Goal: Transaction & Acquisition: Purchase product/service

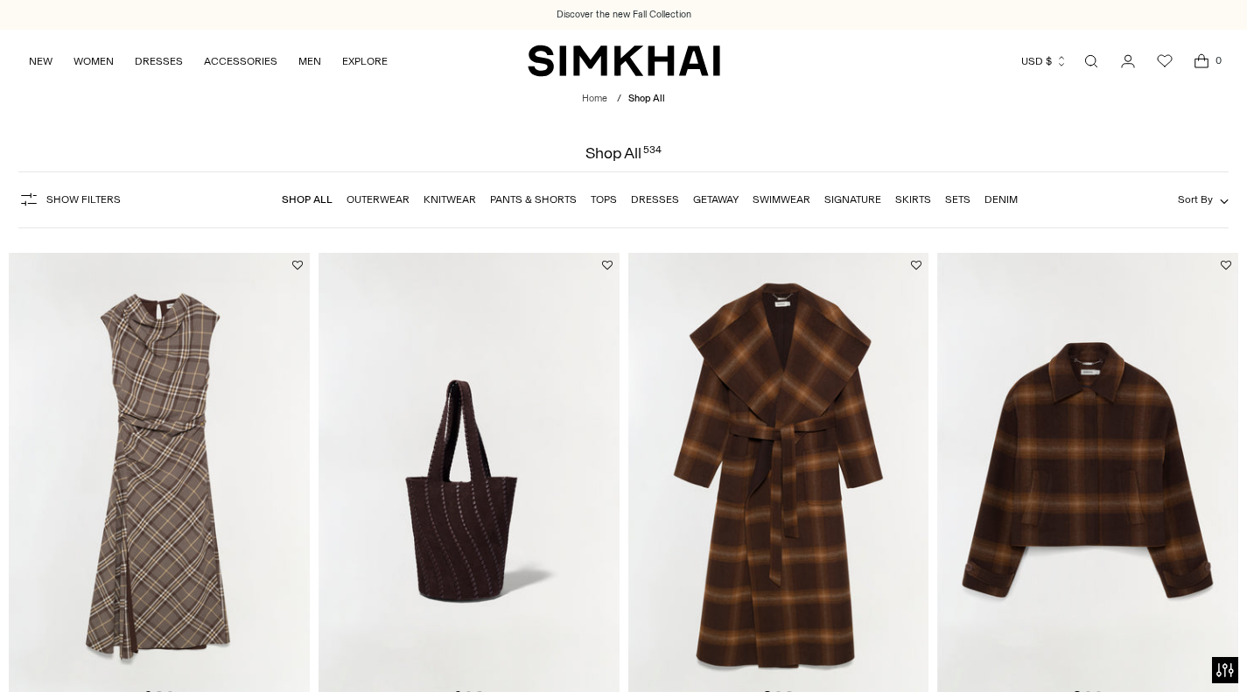
scroll to position [224, 0]
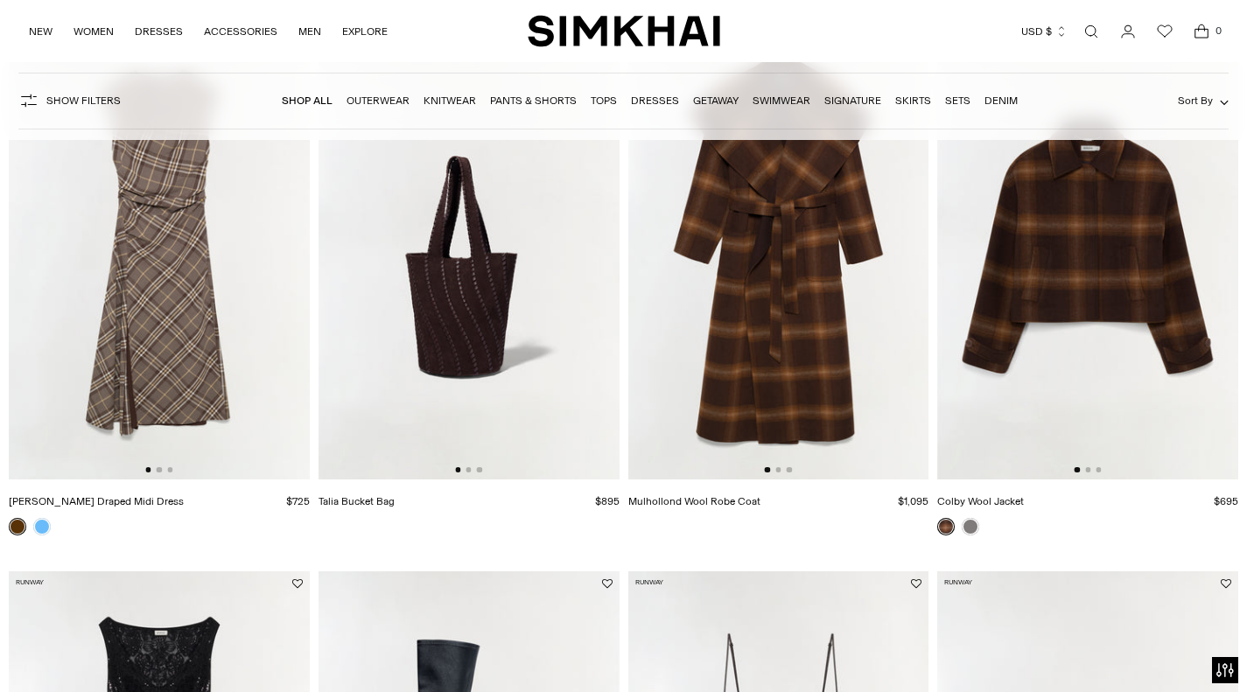
click at [205, 283] on img at bounding box center [159, 254] width 301 height 451
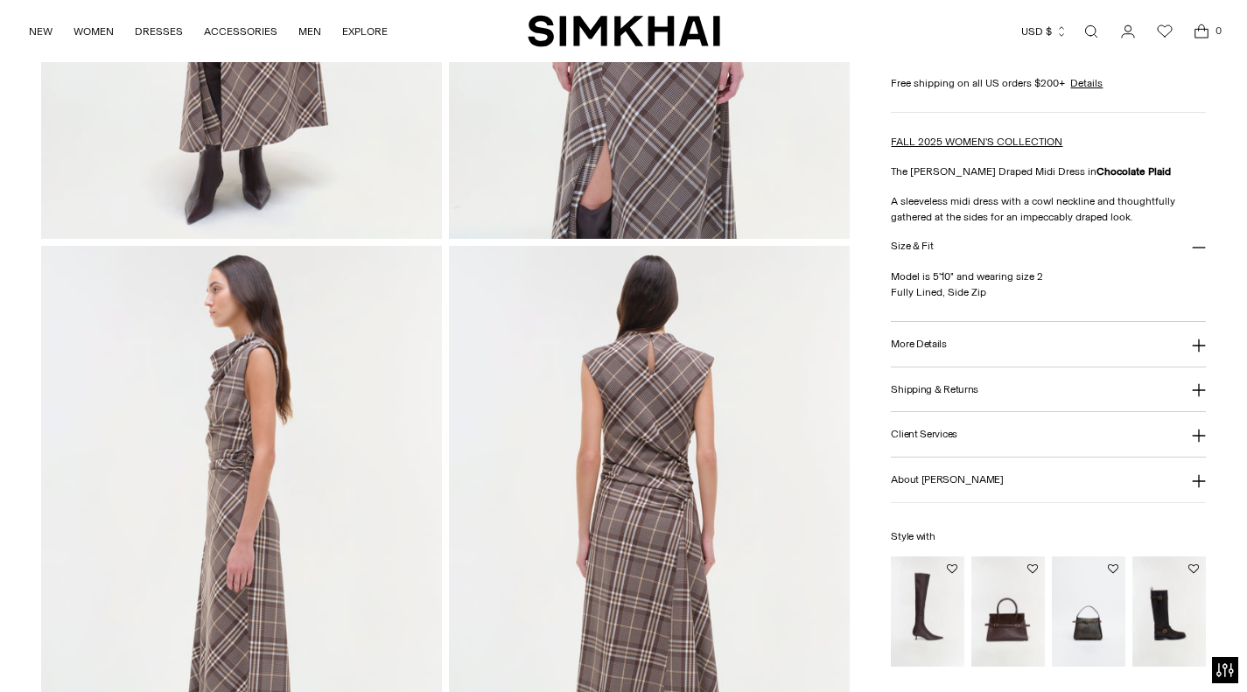
scroll to position [491, 0]
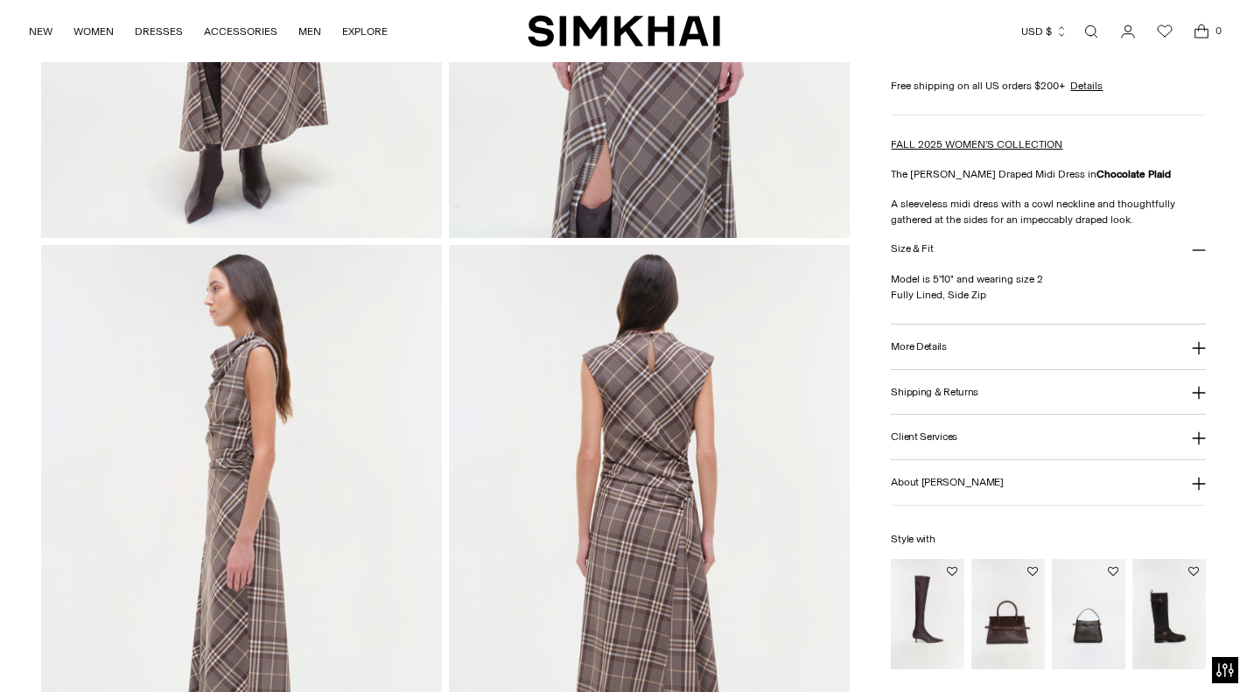
click at [929, 350] on h3 "More Details" at bounding box center [918, 346] width 55 height 11
